Goal: Task Accomplishment & Management: Complete application form

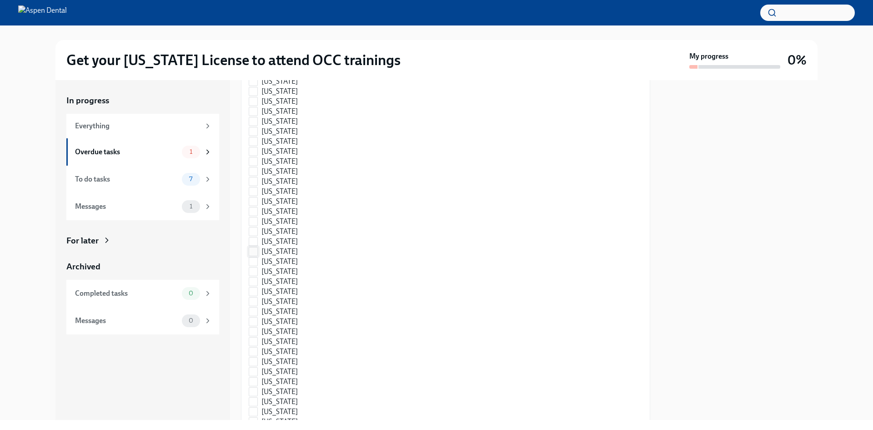
scroll to position [182, 0]
click at [274, 232] on span "[US_STATE]" at bounding box center [279, 227] width 36 height 10
click at [257, 231] on input "[US_STATE]" at bounding box center [253, 227] width 8 height 8
checkbox input "true"
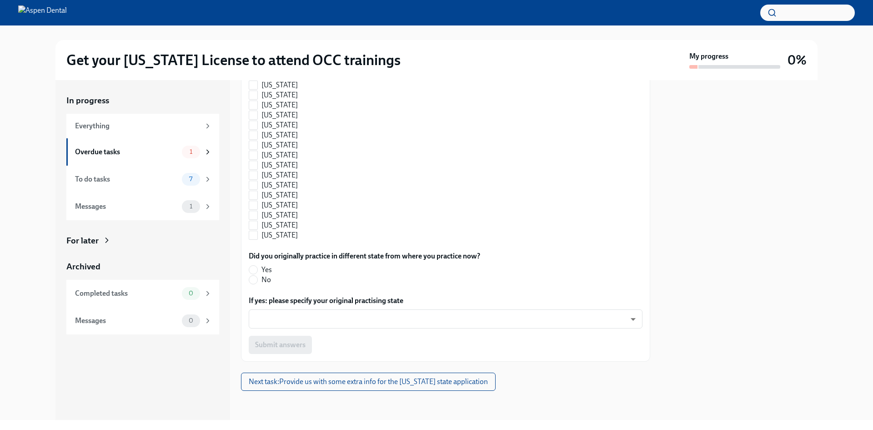
scroll to position [600, 0]
click at [254, 279] on input "No" at bounding box center [253, 280] width 8 height 8
radio input "true"
click at [282, 343] on span "Submit answers" at bounding box center [280, 344] width 50 height 9
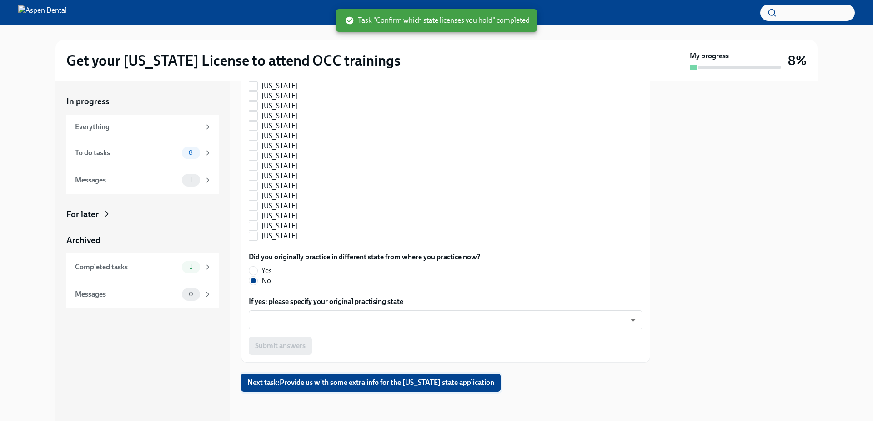
click at [332, 379] on span "Next task : Provide us with some extra info for the [US_STATE] state application" at bounding box center [370, 382] width 247 height 9
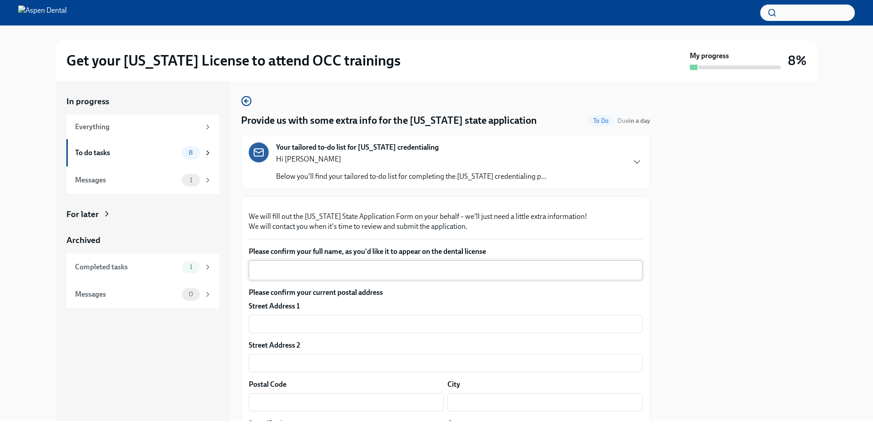
click at [412, 276] on textarea "Please confirm your full name, as you'd like it to appear on the dental license" at bounding box center [445, 270] width 383 height 11
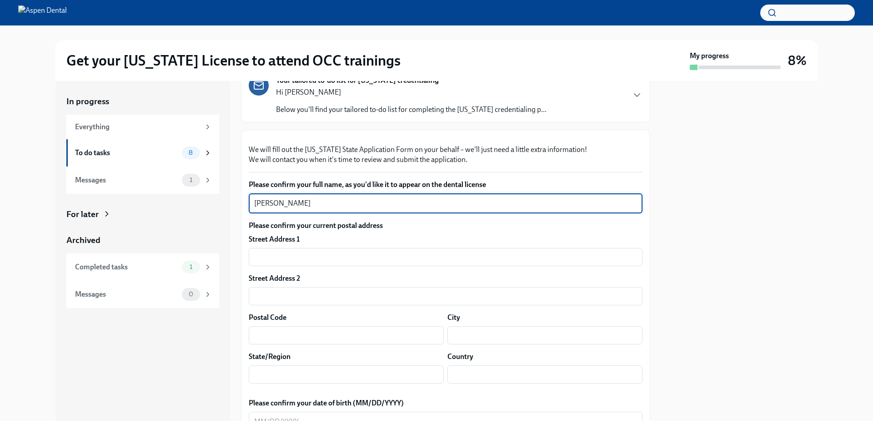
scroll to position [136, 0]
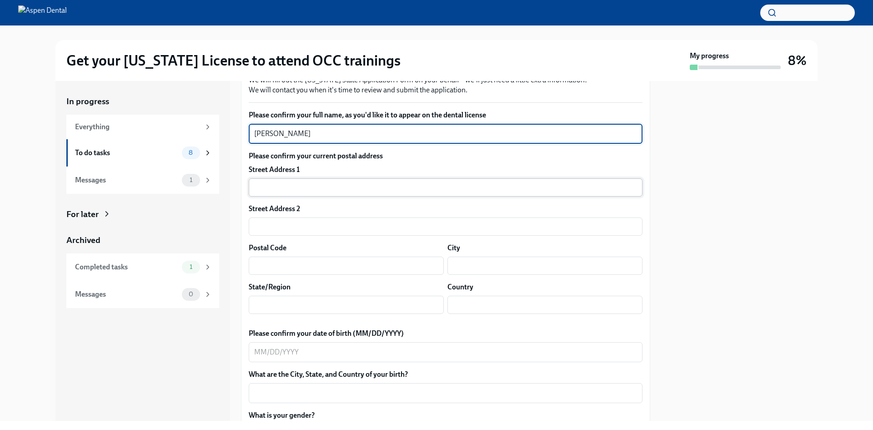
type textarea "[PERSON_NAME]"
click at [328, 196] on input "text" at bounding box center [446, 187] width 394 height 18
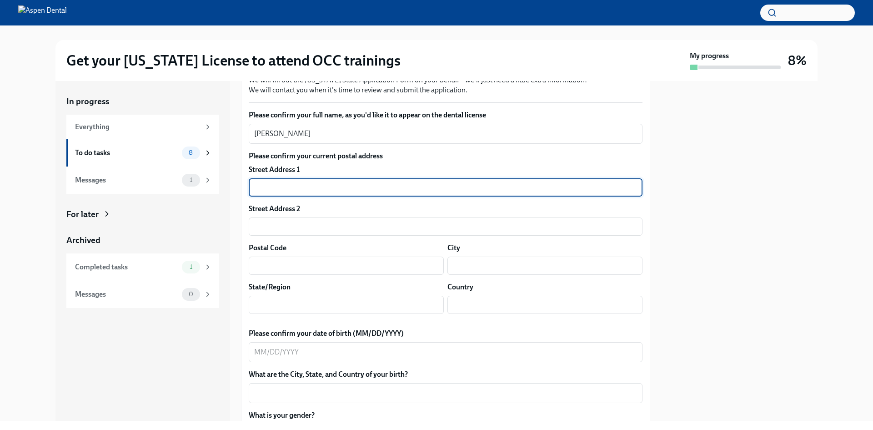
type input "[STREET_ADDRESS][PERSON_NAME]"
type input "70503"
type input "[GEOGRAPHIC_DATA]"
type input "LA"
type input "US"
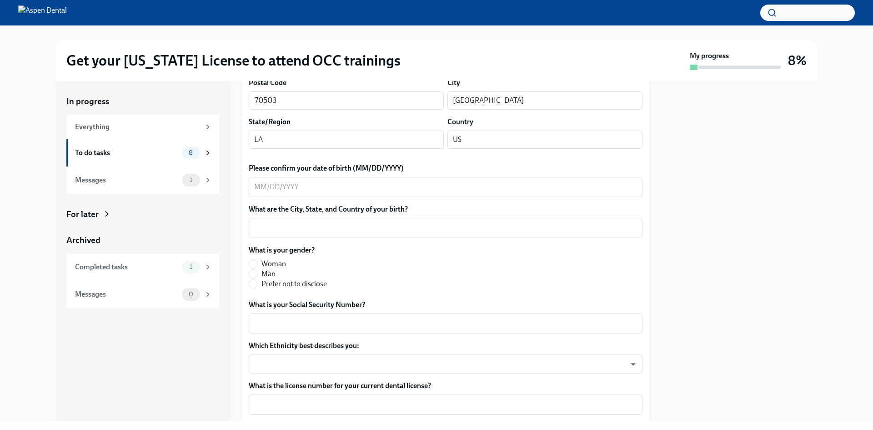
scroll to position [318, 0]
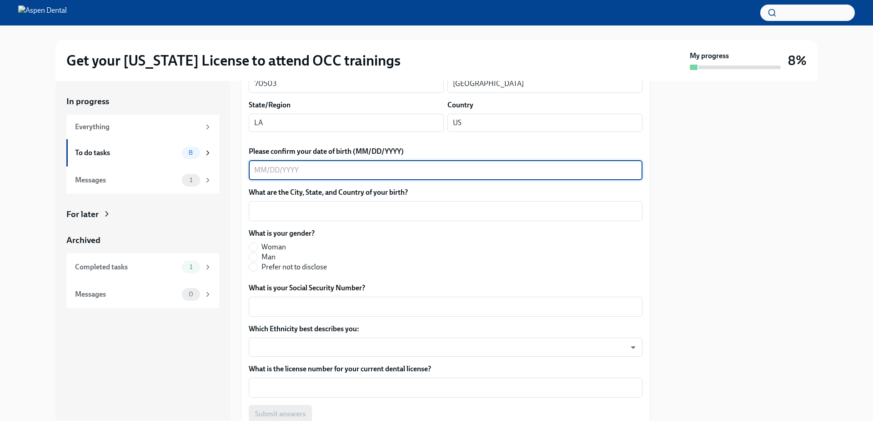
click at [307, 176] on textarea "Please confirm your date of birth (MM/DD/YYYY)" at bounding box center [445, 170] width 383 height 11
type textarea "[DATE]"
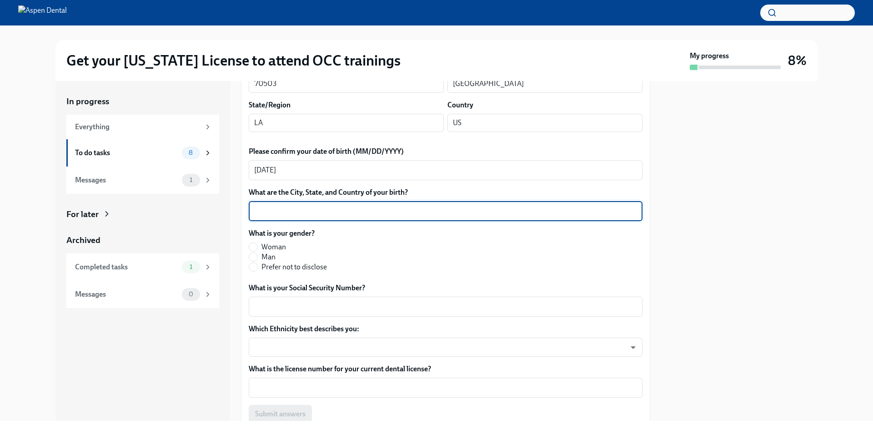
click at [316, 216] on textarea "What are the City, State, and Country of your birth?" at bounding box center [445, 211] width 383 height 11
type textarea "Slidell, [US_STATE], [GEOGRAPHIC_DATA]"
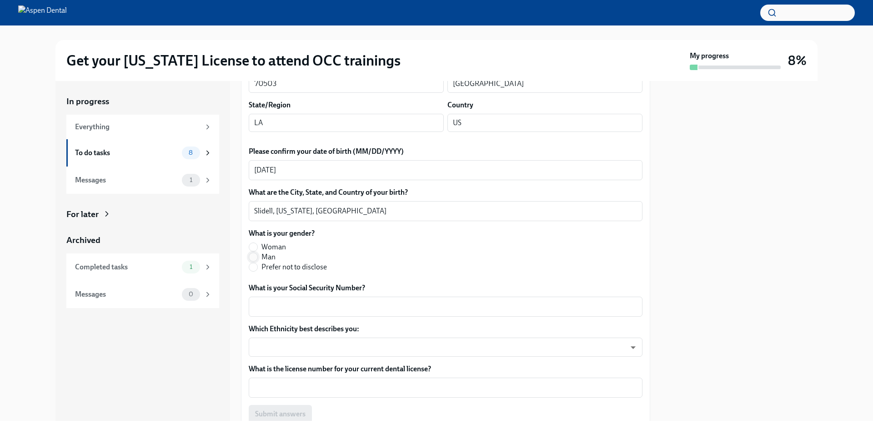
click at [254, 261] on input "Man" at bounding box center [253, 257] width 8 height 8
radio input "true"
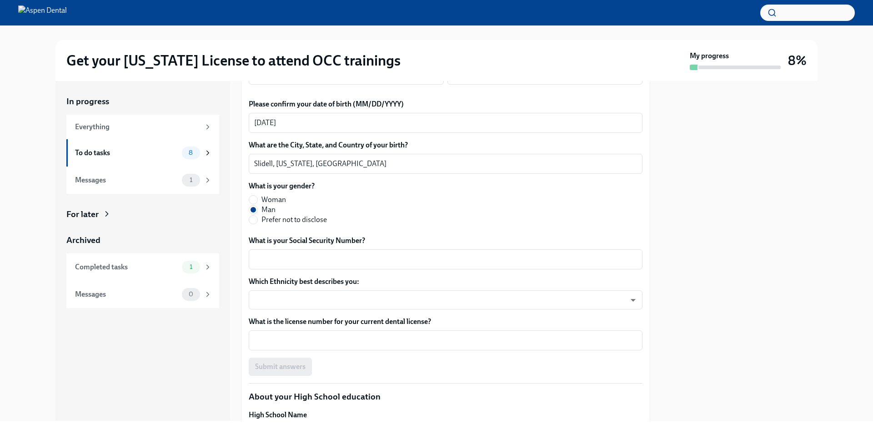
scroll to position [455, 0]
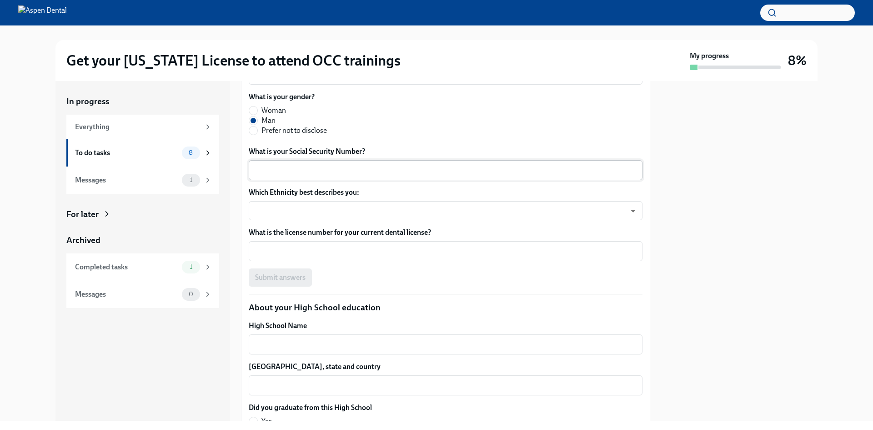
click at [345, 180] on div "x ​" at bounding box center [446, 170] width 394 height 20
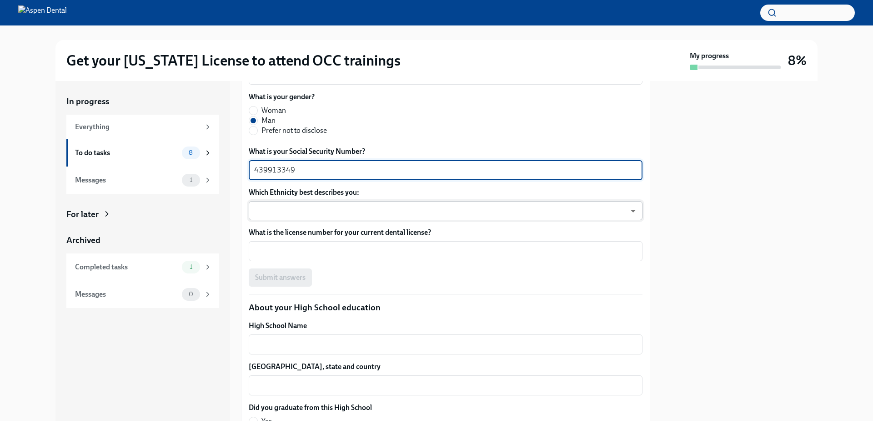
type textarea "439913349"
click at [343, 313] on body "Get your [US_STATE] License to attend OCC trainings My progress 8% In progress …" at bounding box center [436, 215] width 873 height 430
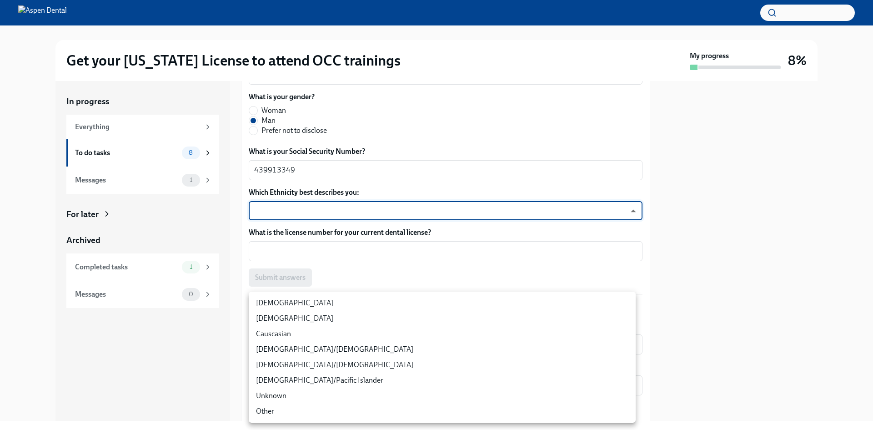
click at [340, 330] on li "Causcasian" at bounding box center [442, 333] width 387 height 15
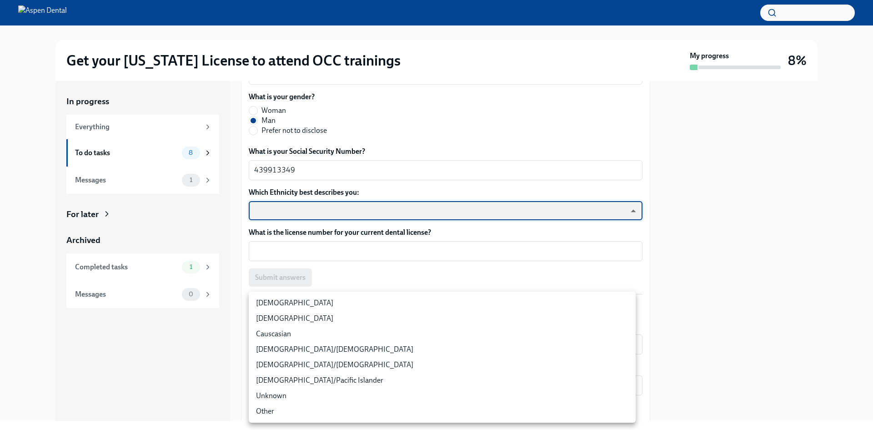
type input "Sgg7VB5SW"
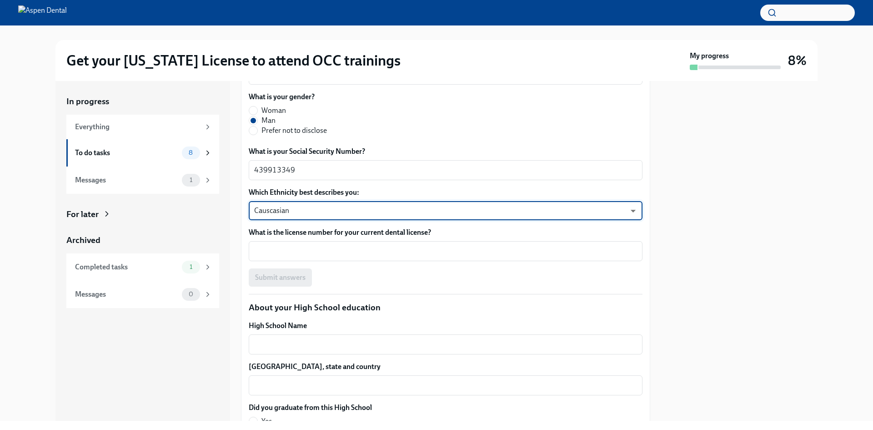
click at [335, 313] on body "Get your [US_STATE] License to attend OCC trainings My progress 8% In progress …" at bounding box center [436, 215] width 873 height 430
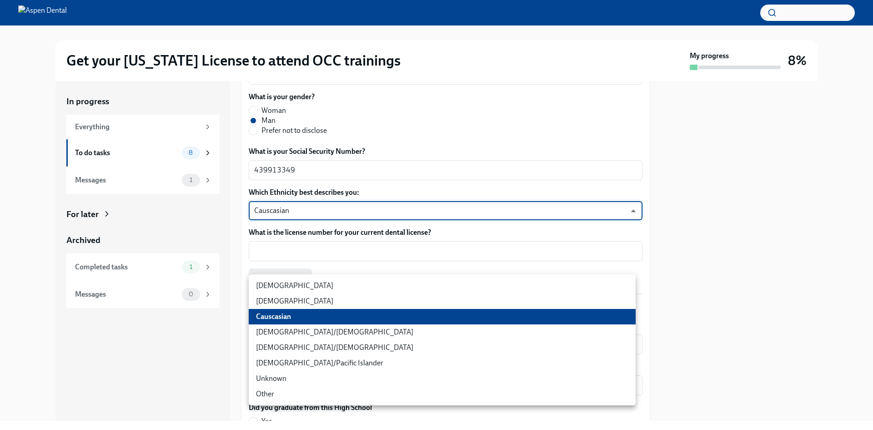
click at [335, 313] on li "Causcasian" at bounding box center [442, 316] width 387 height 15
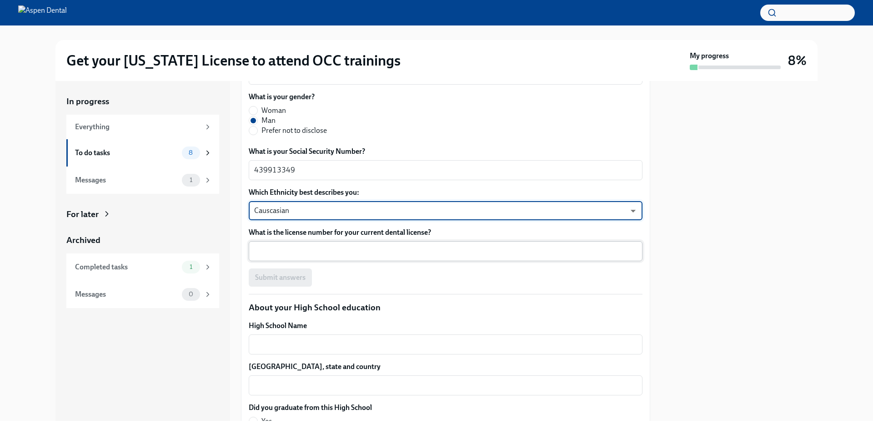
click at [312, 256] on textarea "What is the license number for your current dental license?" at bounding box center [445, 251] width 383 height 11
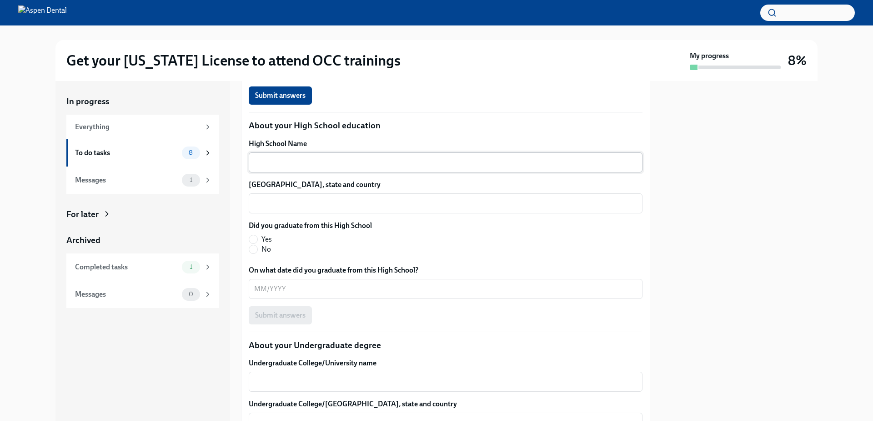
scroll to position [773, 0]
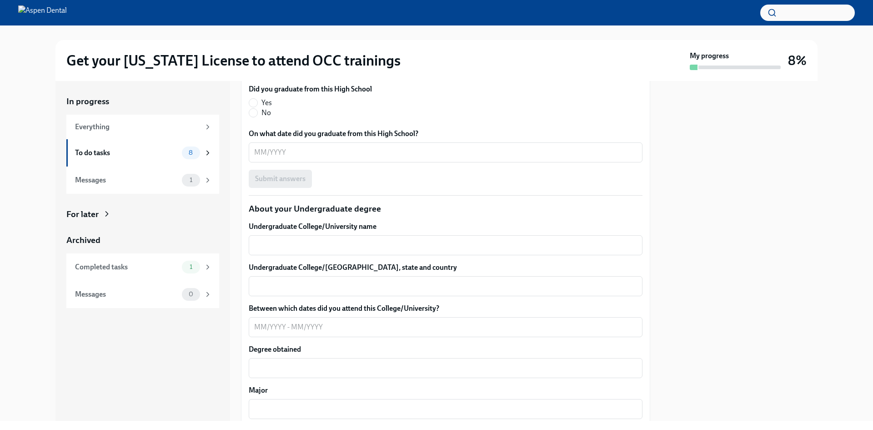
type textarea "7738"
click at [290, 36] on div "x ​" at bounding box center [446, 26] width 394 height 20
type textarea "[GEOGRAPHIC_DATA][DEMOGRAPHIC_DATA]"
drag, startPoint x: 268, startPoint y: 130, endPoint x: 482, endPoint y: 86, distance: 218.6
click at [482, 84] on div "We will fill out the [US_STATE] State Application Form on your behalf – we'll j…" at bounding box center [446, 413] width 394 height 1965
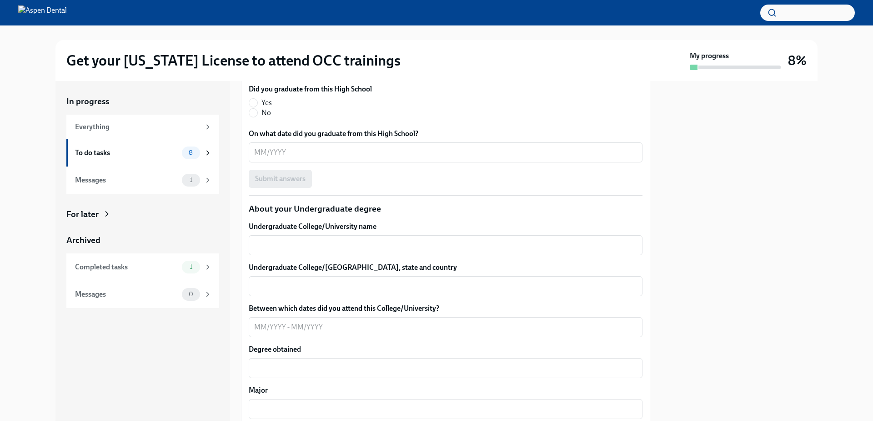
click at [353, 72] on textarea "[GEOGRAPHIC_DATA], state and country" at bounding box center [445, 66] width 383 height 11
type textarea "[GEOGRAPHIC_DATA], [US_STATE], [GEOGRAPHIC_DATA]"
click at [253, 107] on input "Yes" at bounding box center [253, 103] width 8 height 8
radio input "true"
click at [266, 158] on textarea "On what date did you graduate from this High School?" at bounding box center [445, 152] width 383 height 11
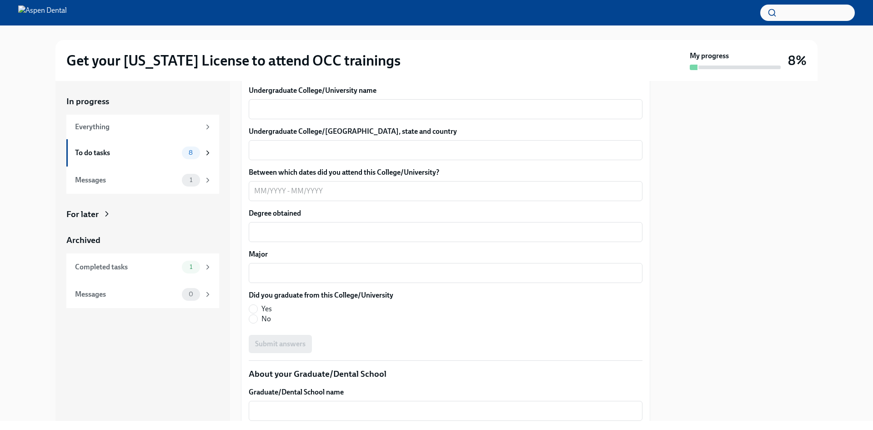
scroll to position [909, 0]
type textarea "05/2015"
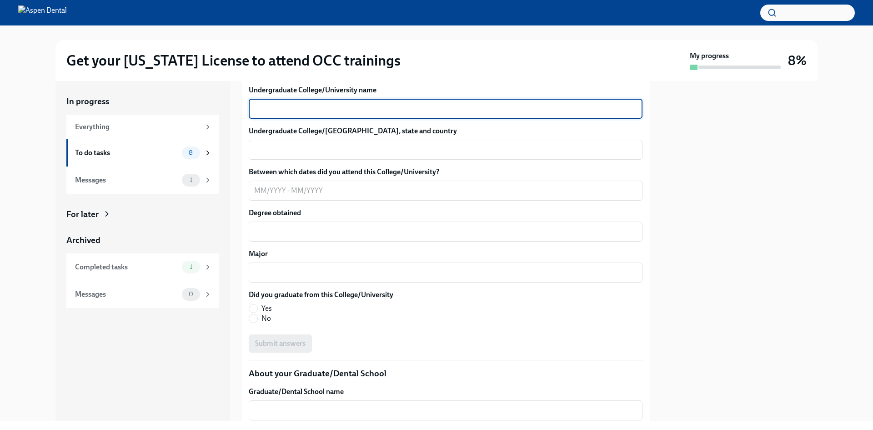
click at [331, 114] on textarea "Undergraduate College/University name" at bounding box center [445, 108] width 383 height 11
type textarea "[US_STATE][GEOGRAPHIC_DATA]"
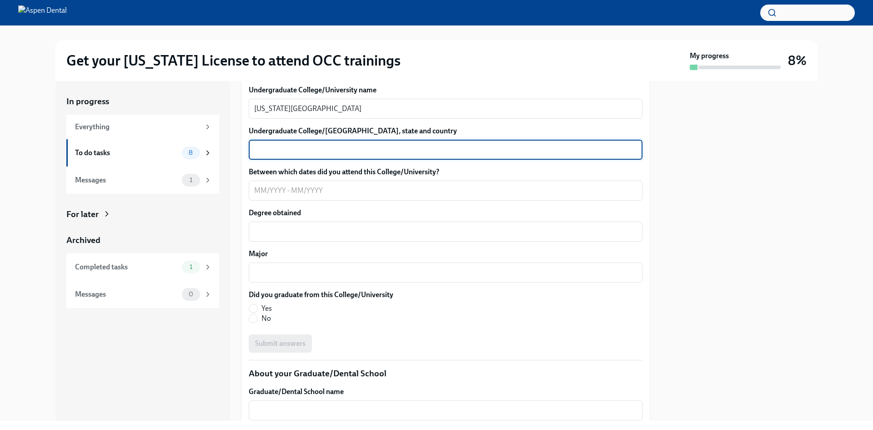
click at [357, 155] on textarea "Undergraduate College/[GEOGRAPHIC_DATA], state and country" at bounding box center [445, 149] width 383 height 11
click at [287, 155] on textarea "Alexandria [US_STATE], [GEOGRAPHIC_DATA]" at bounding box center [445, 149] width 383 height 11
type textarea "[GEOGRAPHIC_DATA], [US_STATE], [GEOGRAPHIC_DATA]"
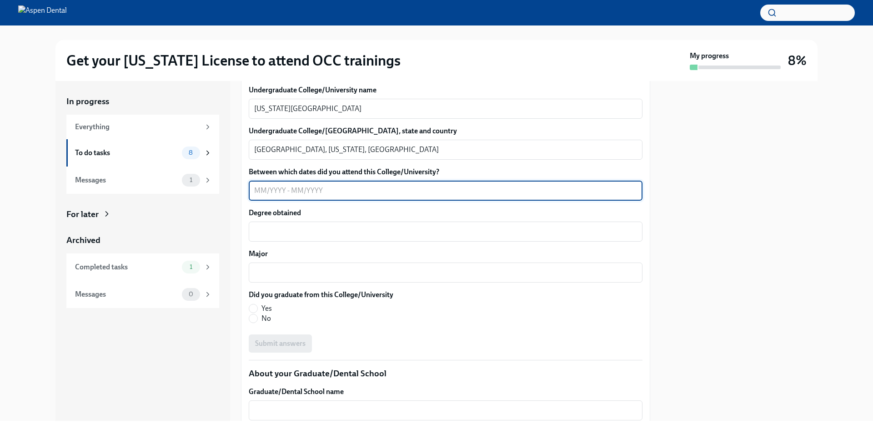
click at [258, 196] on textarea "Between which dates did you attend this College/University?" at bounding box center [445, 190] width 383 height 11
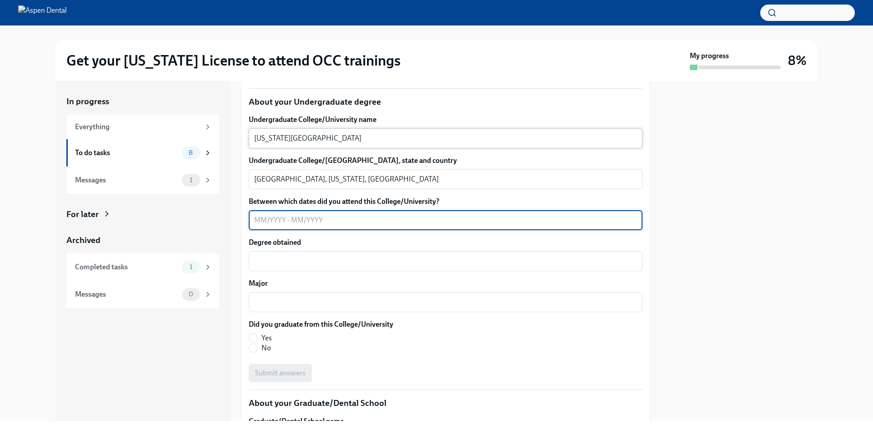
scroll to position [864, 0]
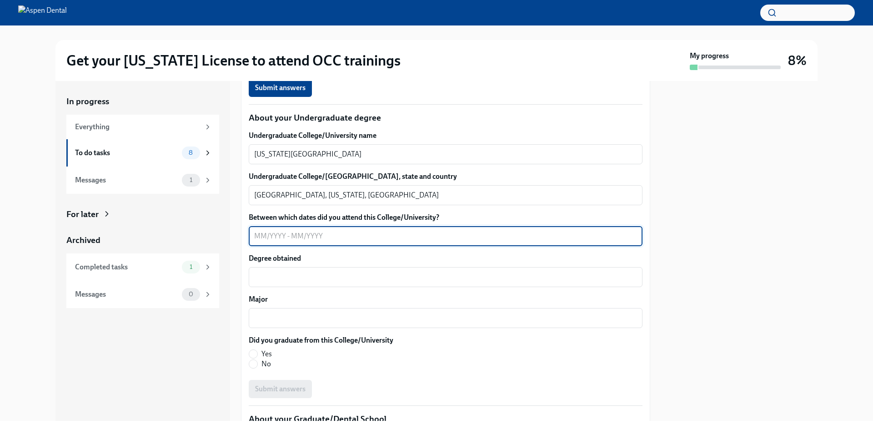
click at [291, 67] on textarea "05/2015" at bounding box center [445, 61] width 383 height 11
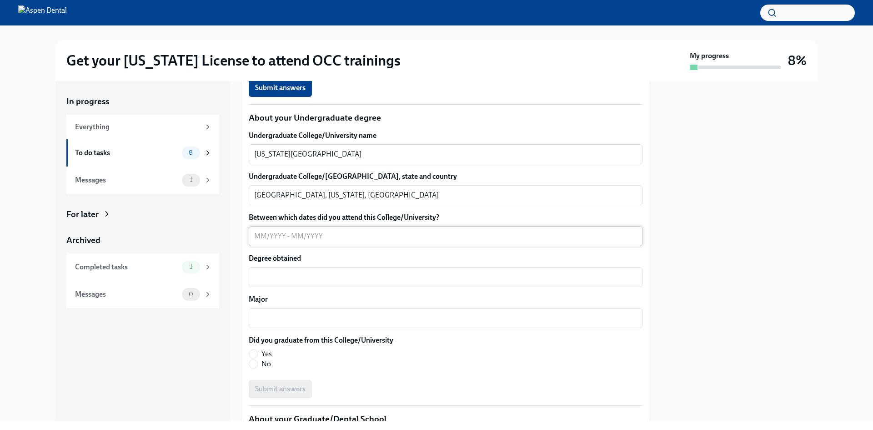
type textarea "05/2014"
click at [262, 241] on textarea "Between which dates did you attend this College/University?" at bounding box center [445, 236] width 383 height 11
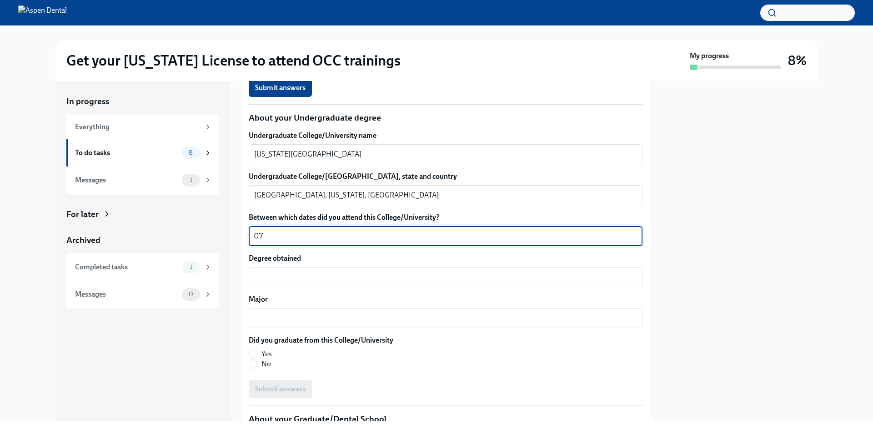
type textarea "0"
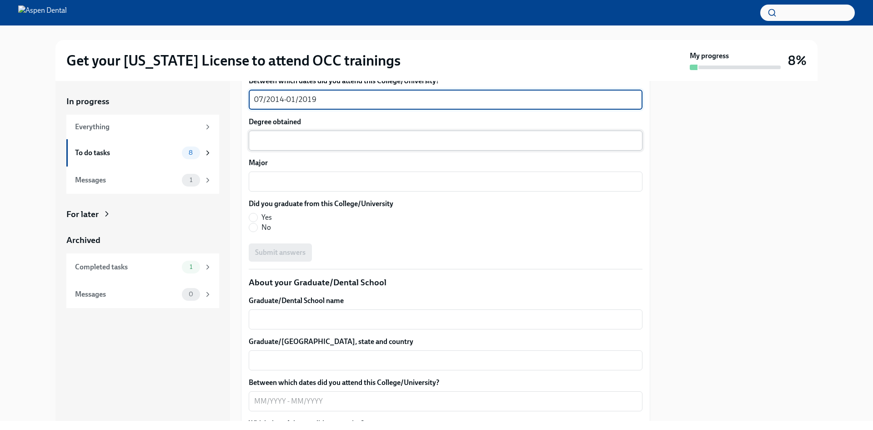
type textarea "07/2014-01/2019"
click at [304, 146] on textarea "Degree obtained" at bounding box center [445, 140] width 383 height 11
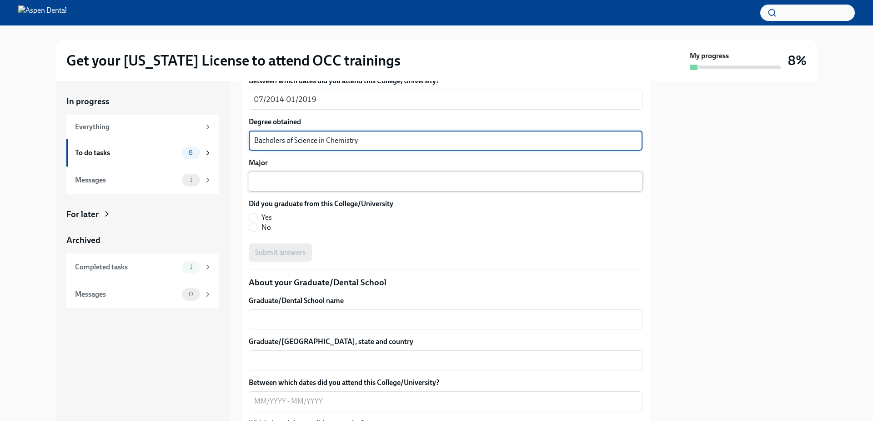
type textarea "Bacholers of Science in Chemistry"
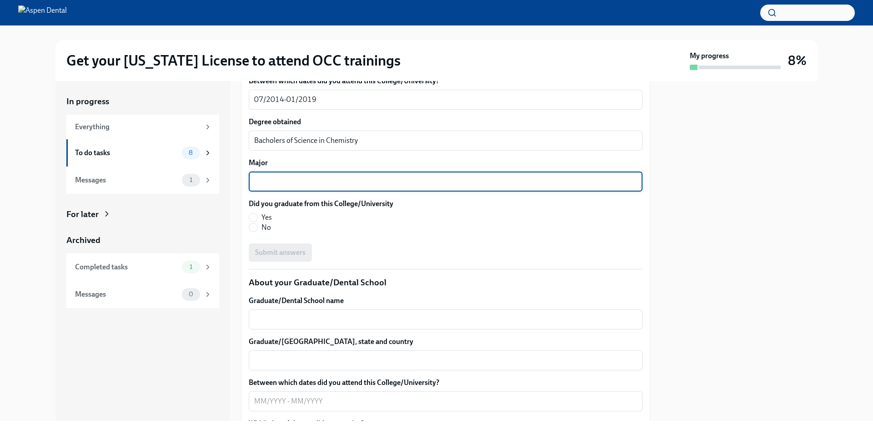
click at [306, 187] on textarea "Major" at bounding box center [445, 181] width 383 height 11
type textarea "Chemistry"
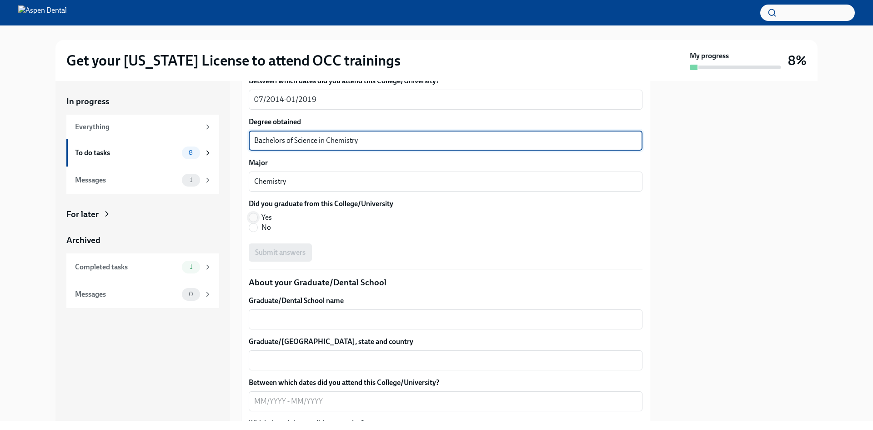
type textarea "Bachelors of Science in Chemistry"
click at [251, 221] on input "Yes" at bounding box center [253, 217] width 8 height 8
radio input "true"
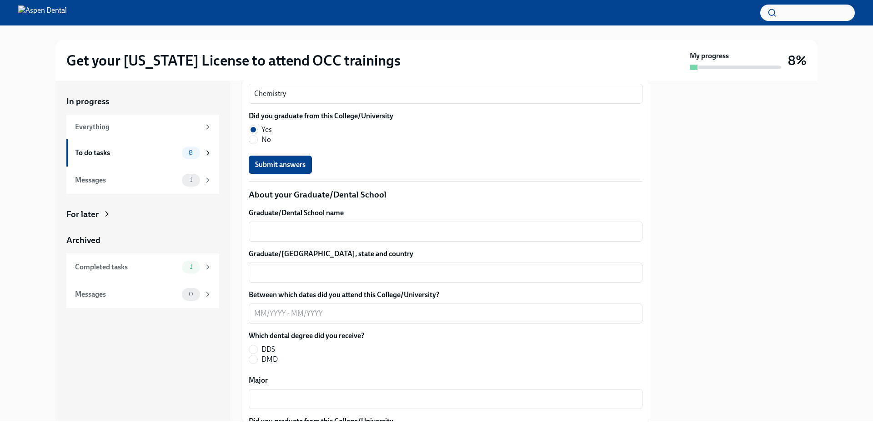
scroll to position [1091, 0]
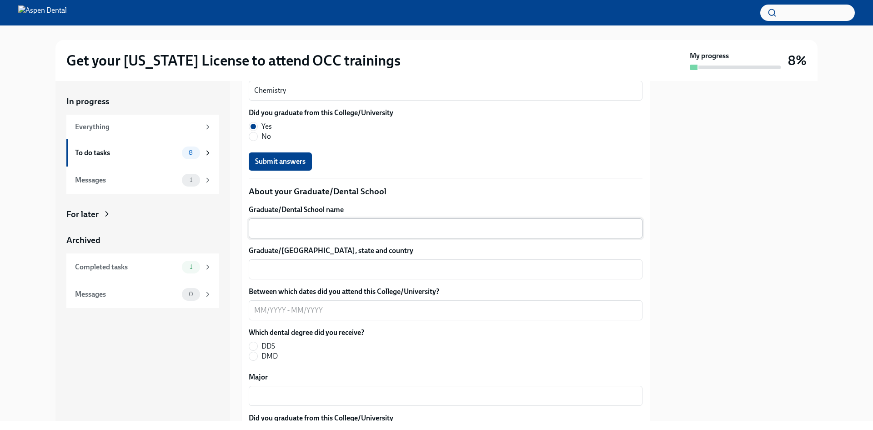
click at [323, 234] on textarea "Graduate/Dental School name" at bounding box center [445, 228] width 383 height 11
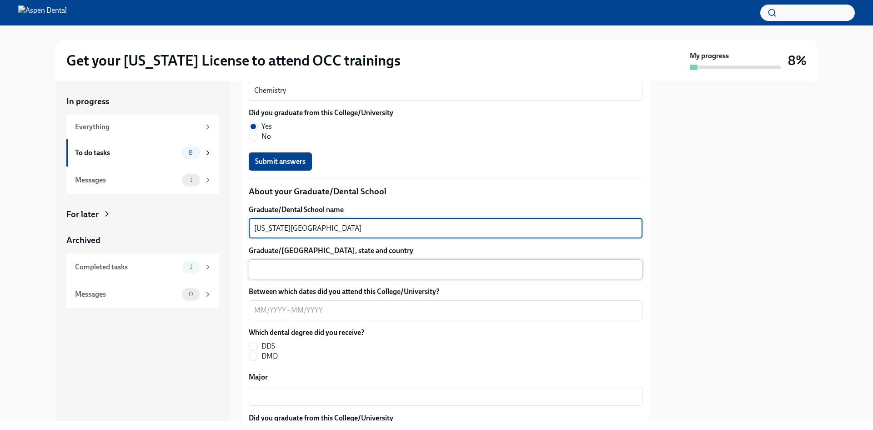
type textarea "[US_STATE][GEOGRAPHIC_DATA]"
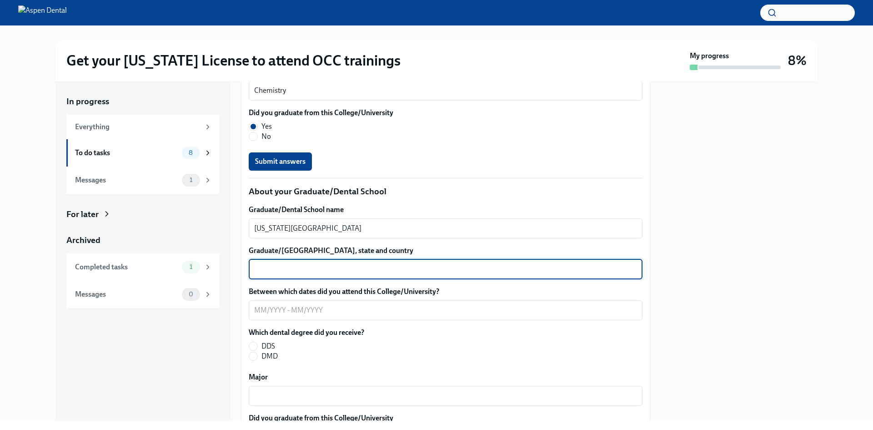
click at [308, 275] on textarea "Graduate/[GEOGRAPHIC_DATA], state and country" at bounding box center [445, 269] width 383 height 11
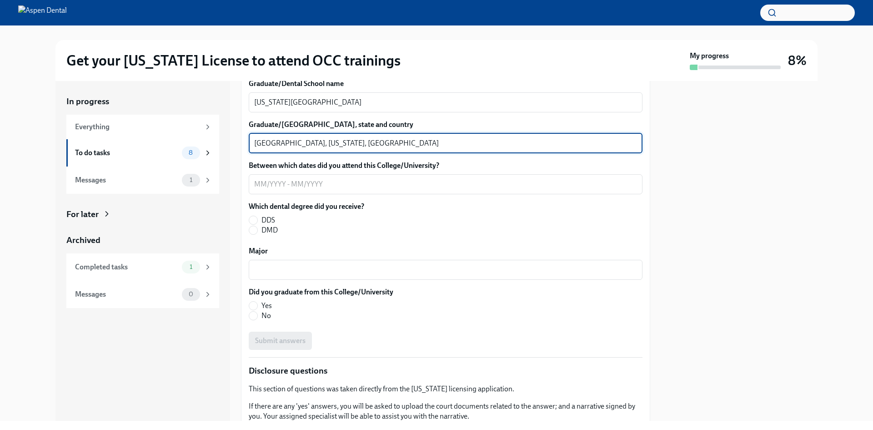
scroll to position [1228, 0]
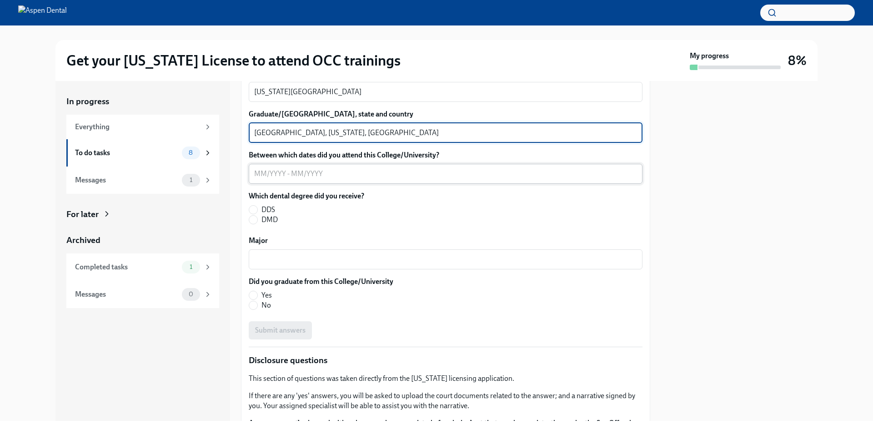
type textarea "[GEOGRAPHIC_DATA], [US_STATE], [GEOGRAPHIC_DATA]"
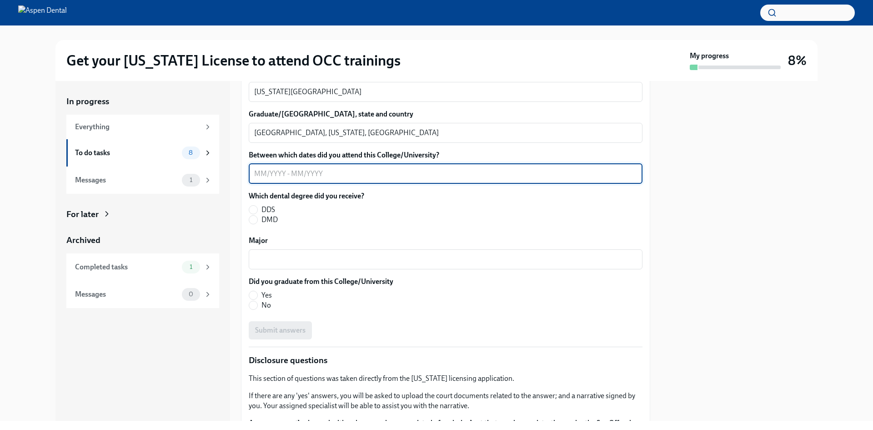
click at [261, 179] on textarea "Between which dates did you attend this College/University?" at bounding box center [445, 173] width 383 height 11
click at [254, 214] on input "DDS" at bounding box center [253, 210] width 8 height 8
radio input "true"
click at [256, 179] on textarea "Between which dates did you attend this College/University?" at bounding box center [445, 173] width 383 height 11
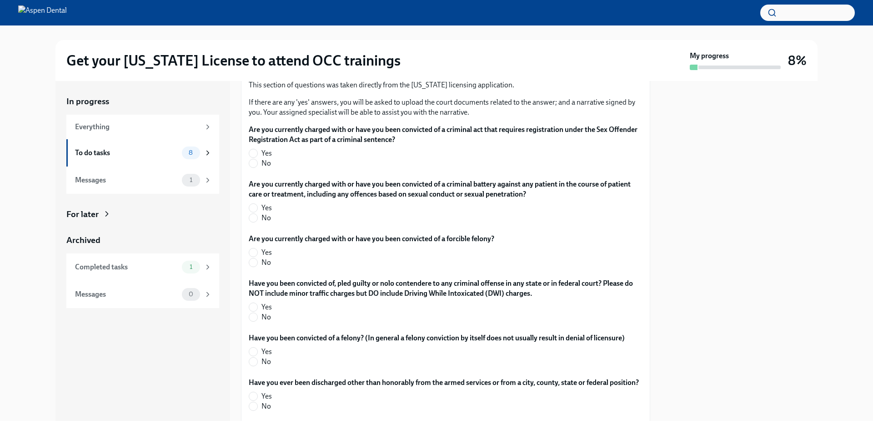
scroll to position [1294, 0]
